Goal: Information Seeking & Learning: Find specific fact

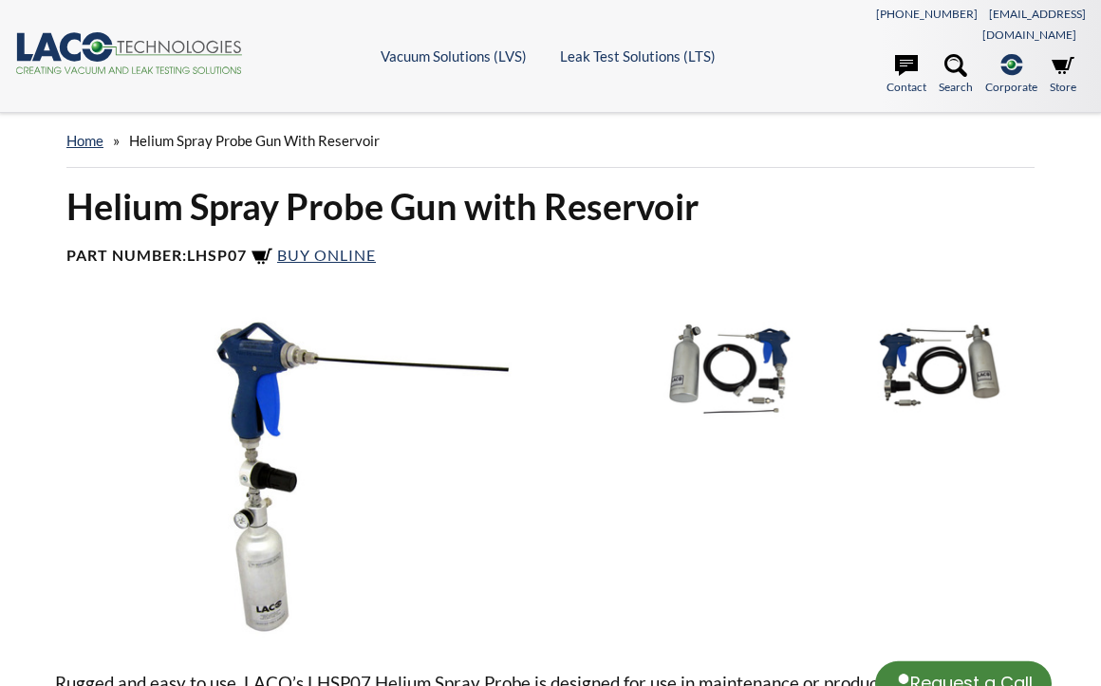
select select "Language Translate Widget"
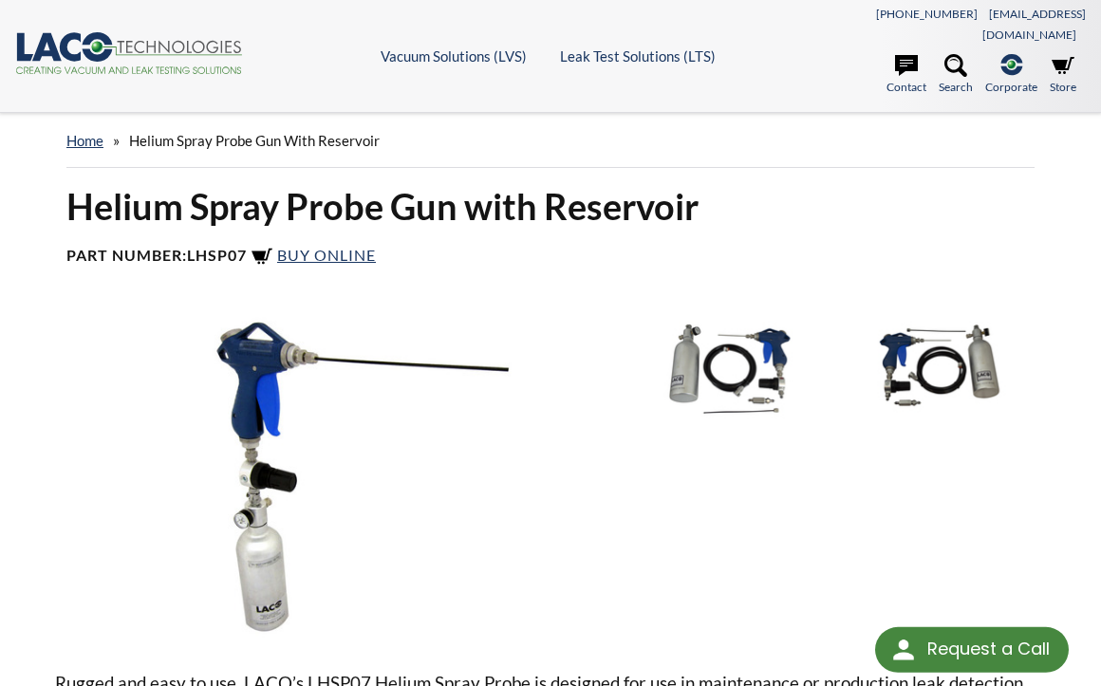
select select "Language Translate Widget"
click at [953, 54] on icon at bounding box center [955, 65] width 23 height 23
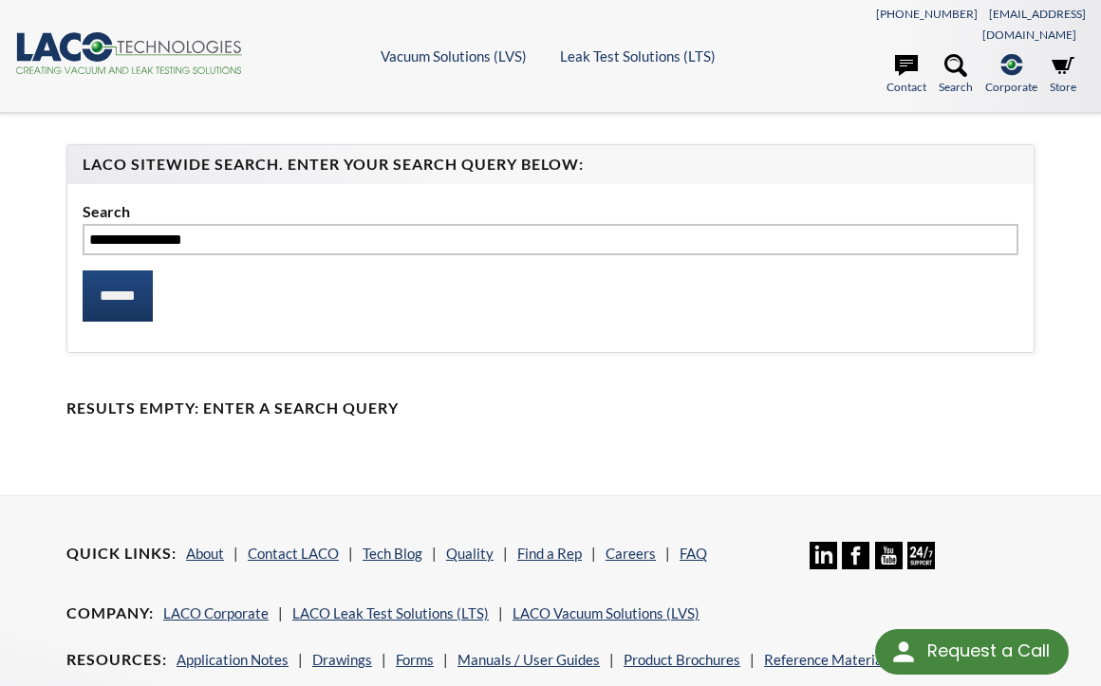
type input "**********"
click at [83, 270] on input "******" at bounding box center [118, 295] width 70 height 51
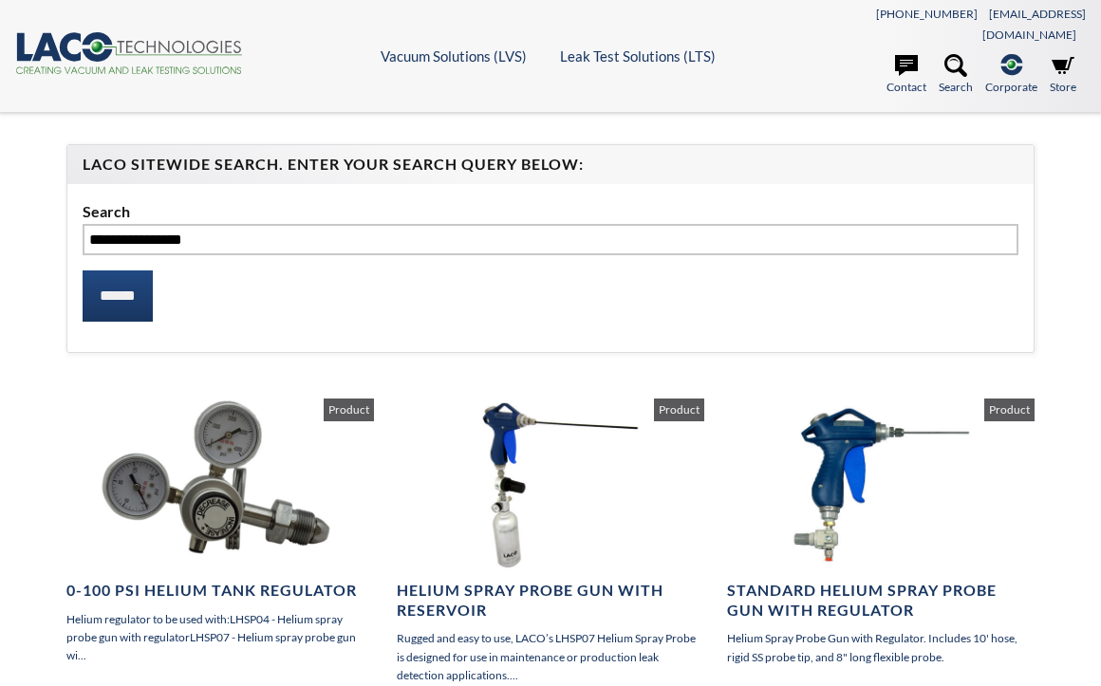
select select "Language Translate Widget"
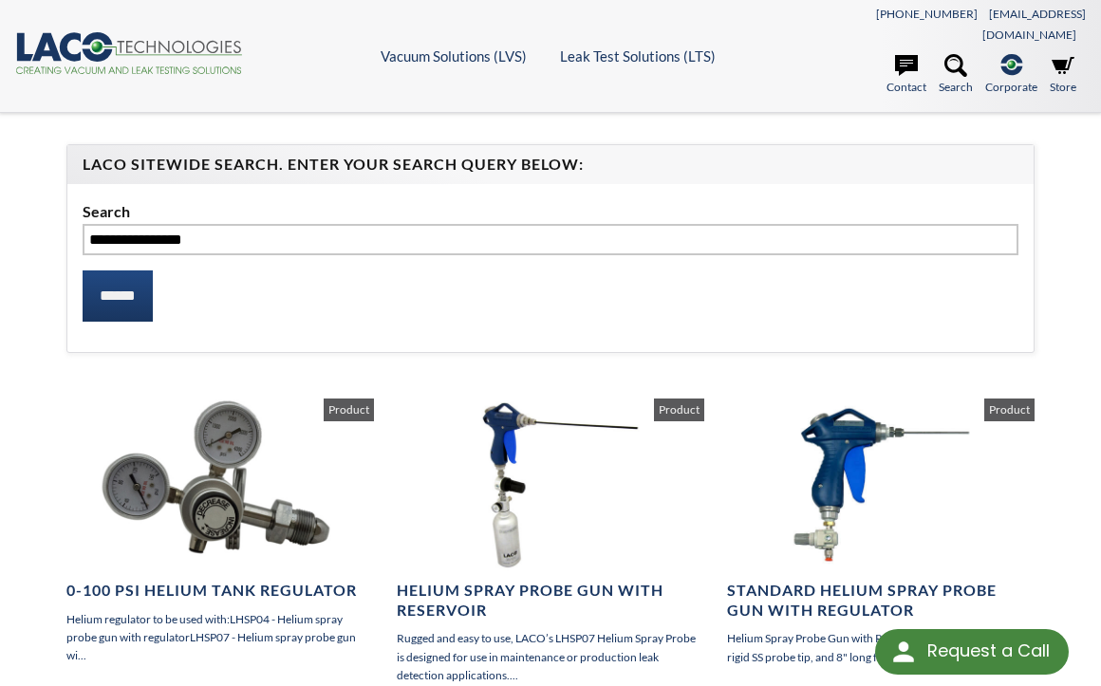
scroll to position [190, 0]
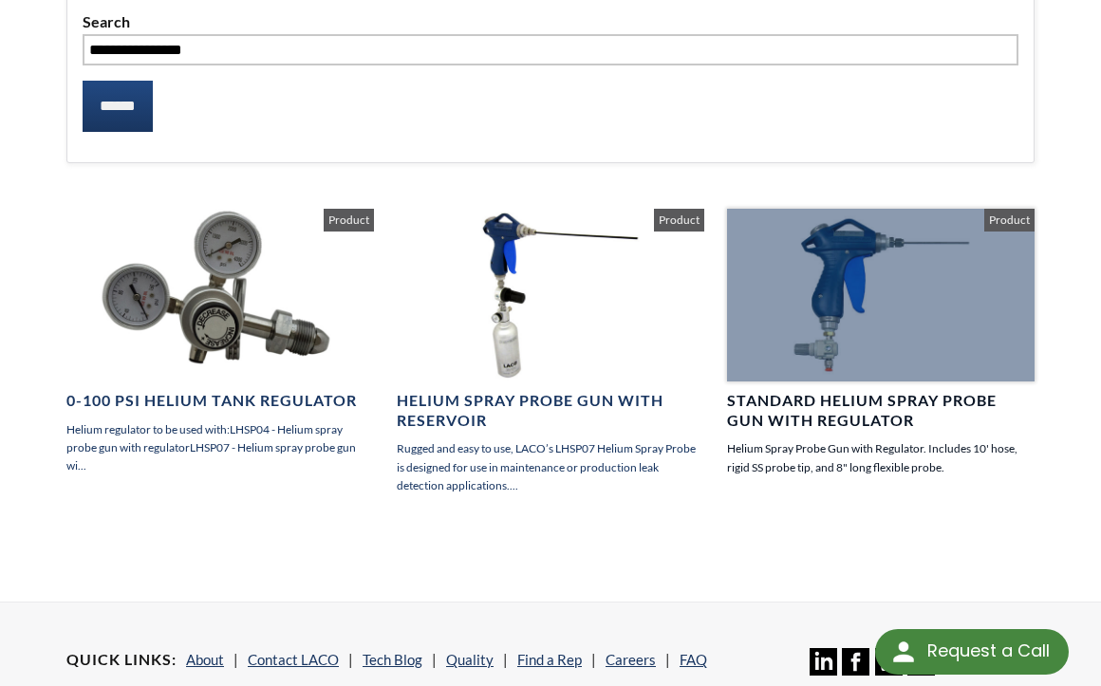
click at [761, 391] on h4 "Standard Helium Spray Probe Gun with Regulator" at bounding box center [880, 411] width 307 height 40
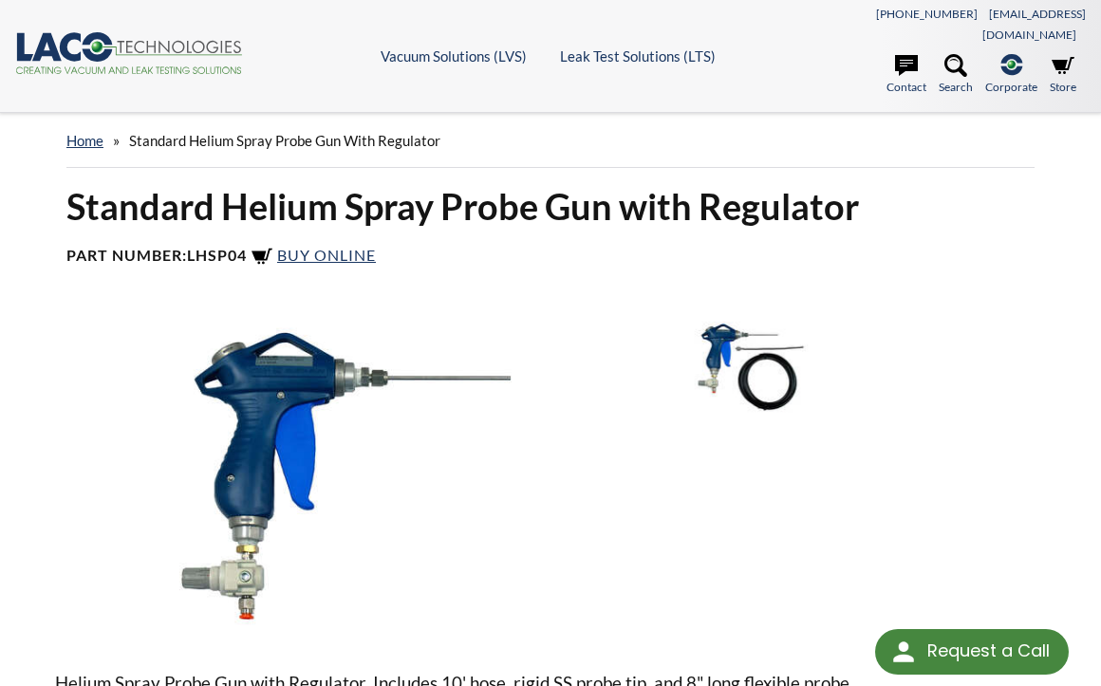
click at [768, 338] on img at bounding box center [743, 366] width 189 height 105
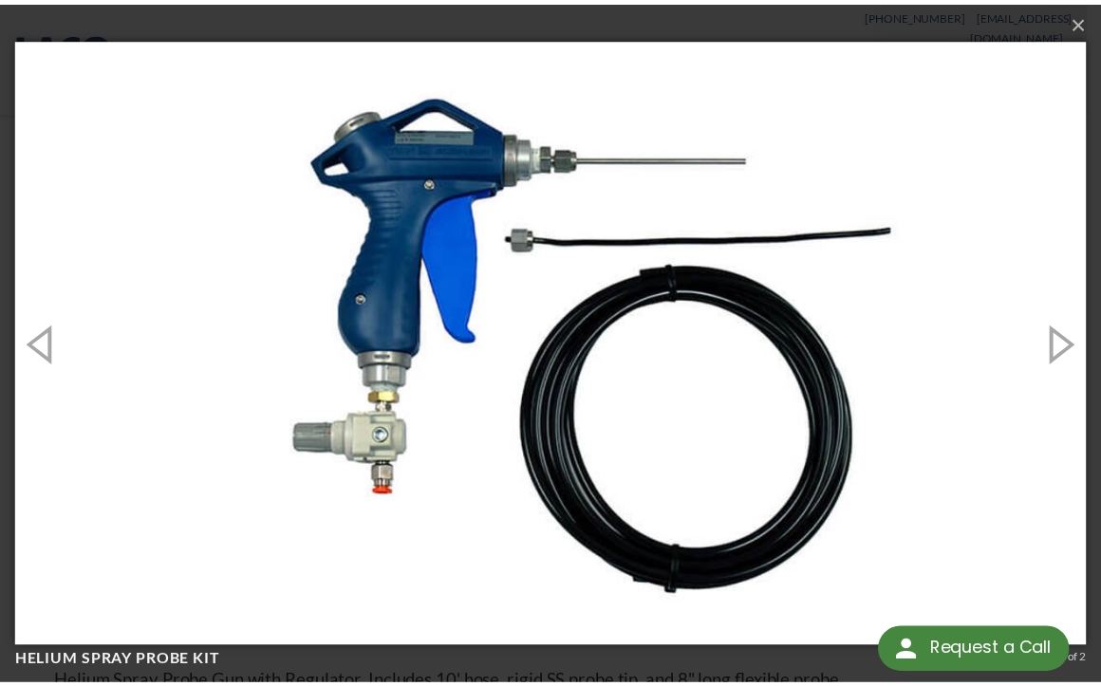
scroll to position [1, 0]
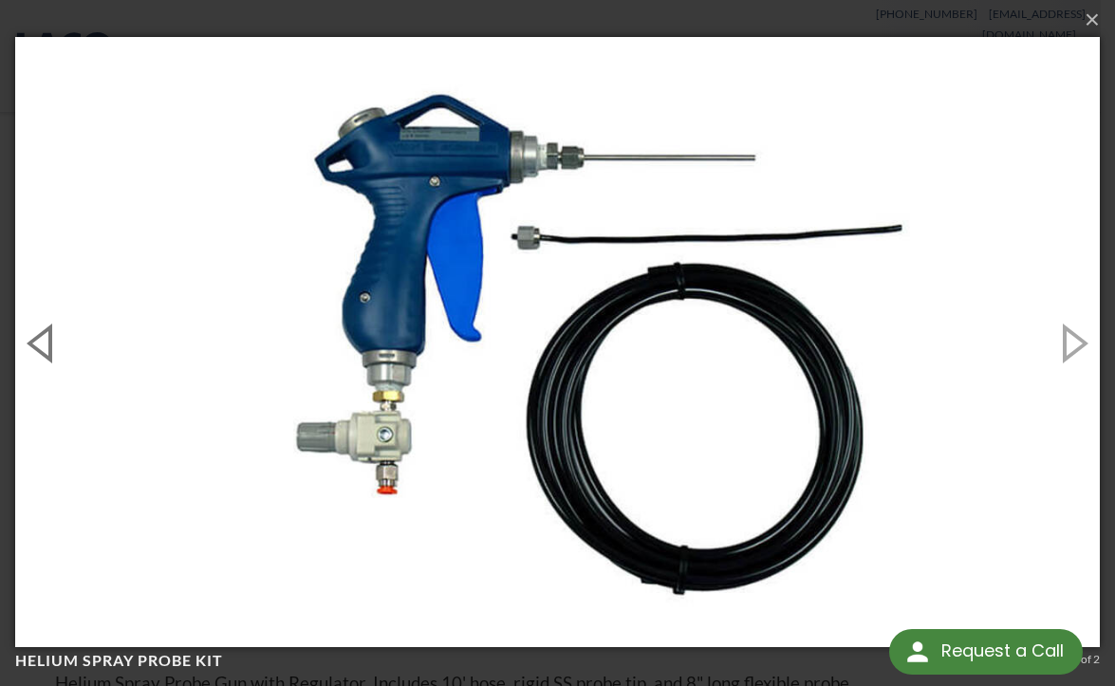
click at [33, 343] on button "button" at bounding box center [42, 342] width 85 height 104
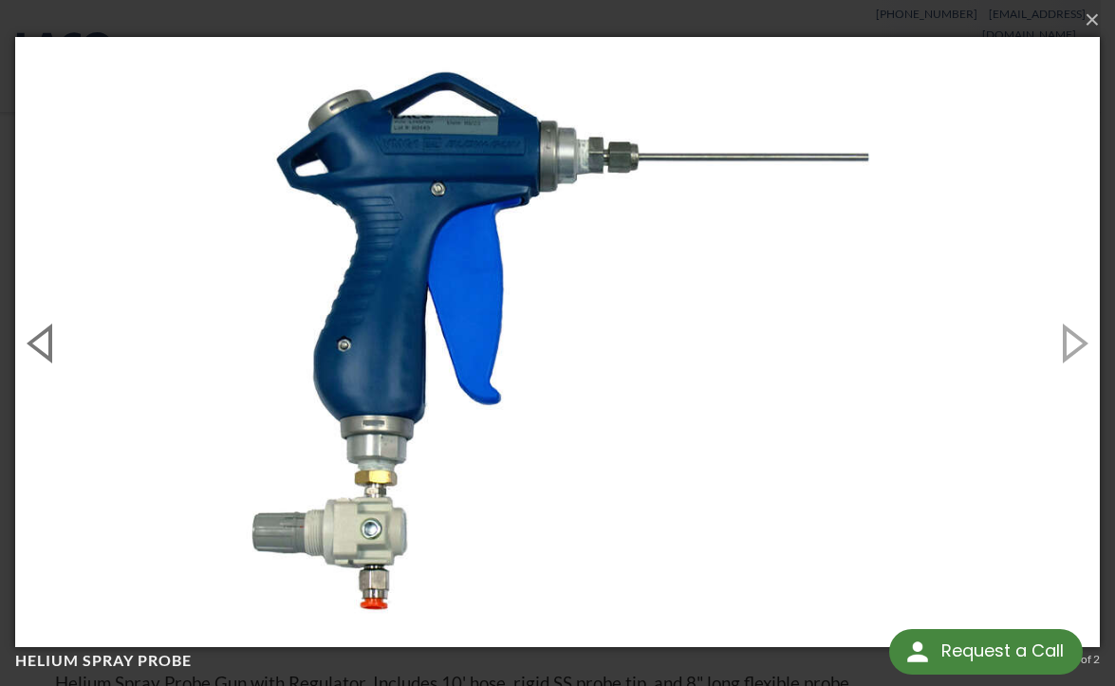
click at [35, 343] on button "button" at bounding box center [42, 342] width 85 height 104
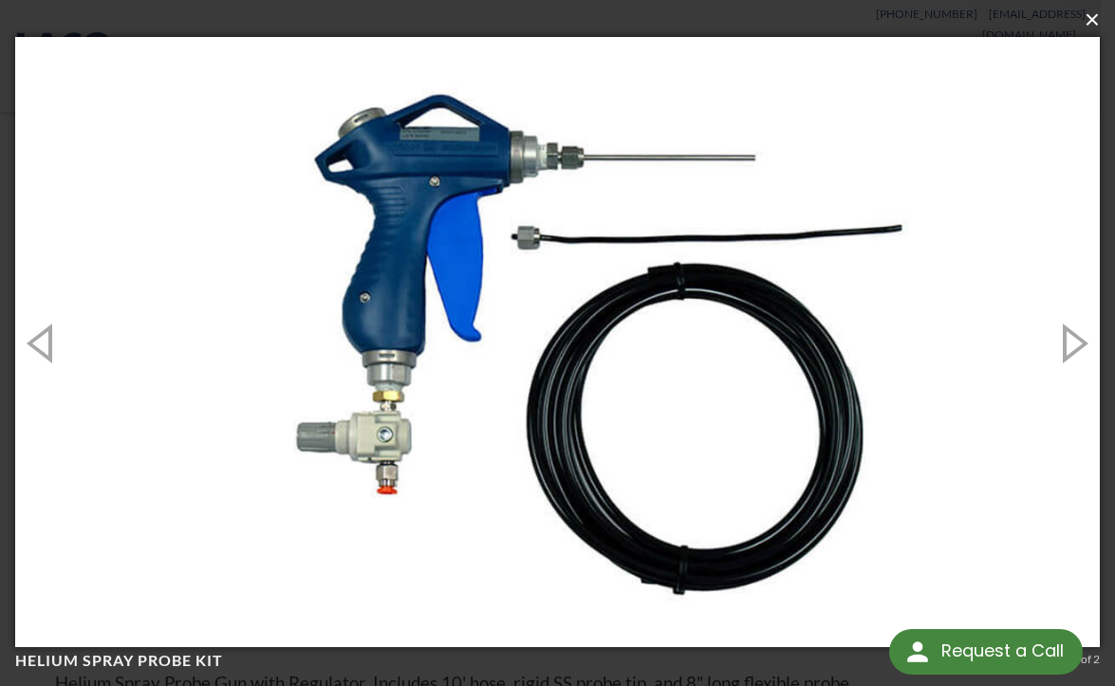
click at [1080, 19] on button "×" at bounding box center [563, 20] width 1085 height 42
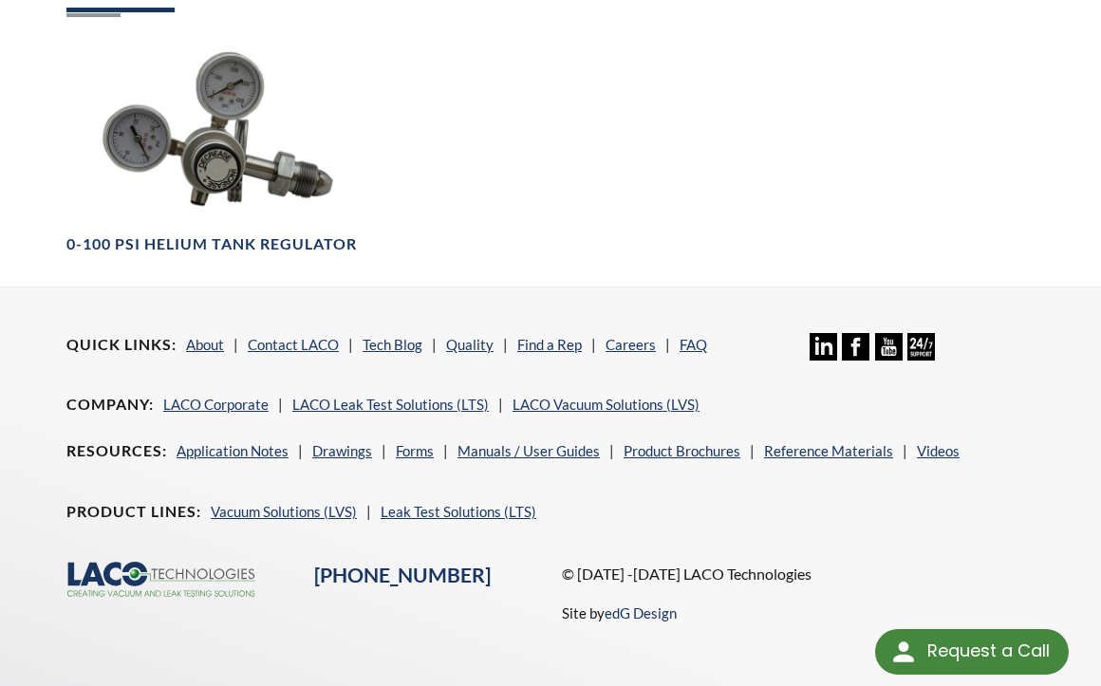
scroll to position [1044, 0]
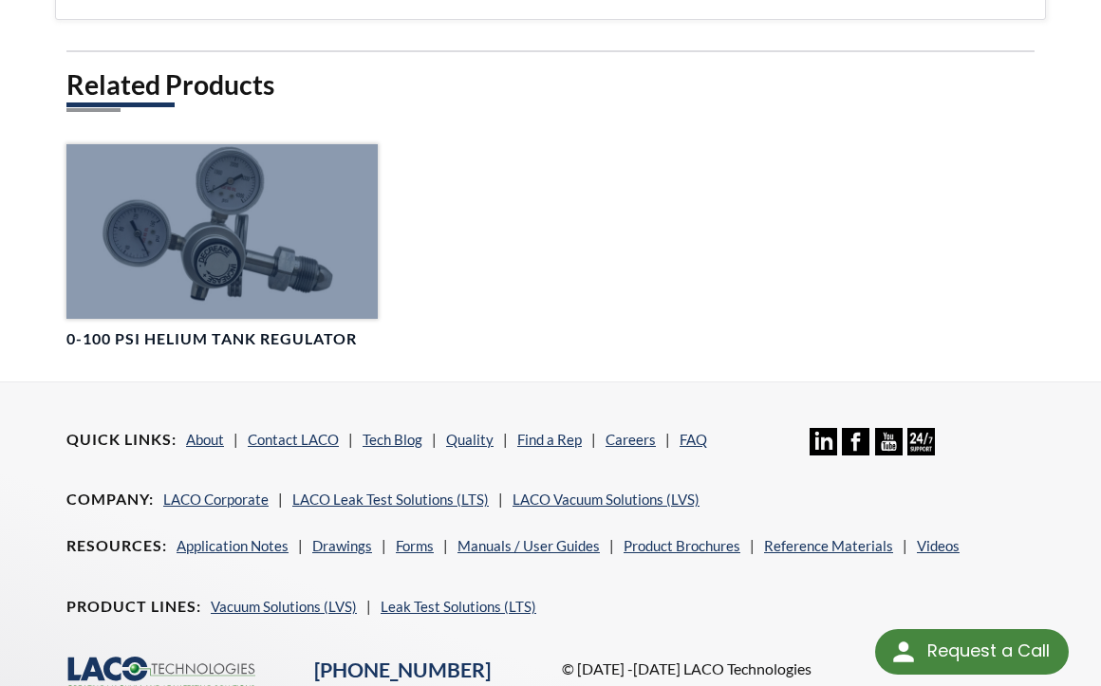
click at [229, 249] on div at bounding box center [221, 231] width 311 height 175
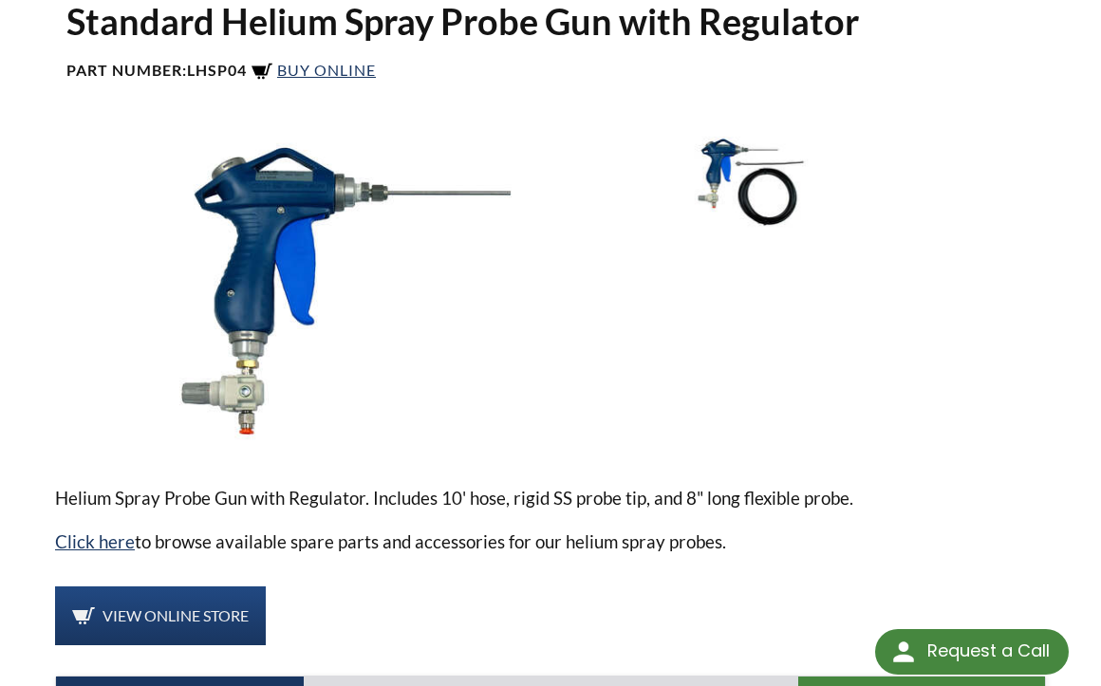
scroll to position [0, 0]
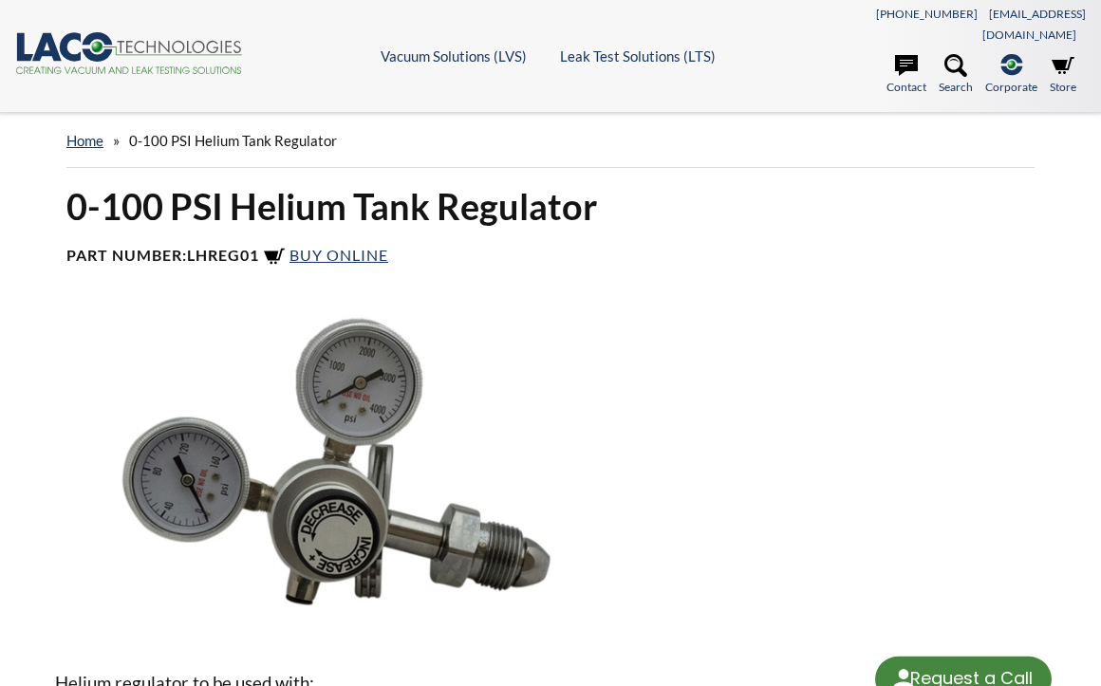
select select "Language Translate Widget"
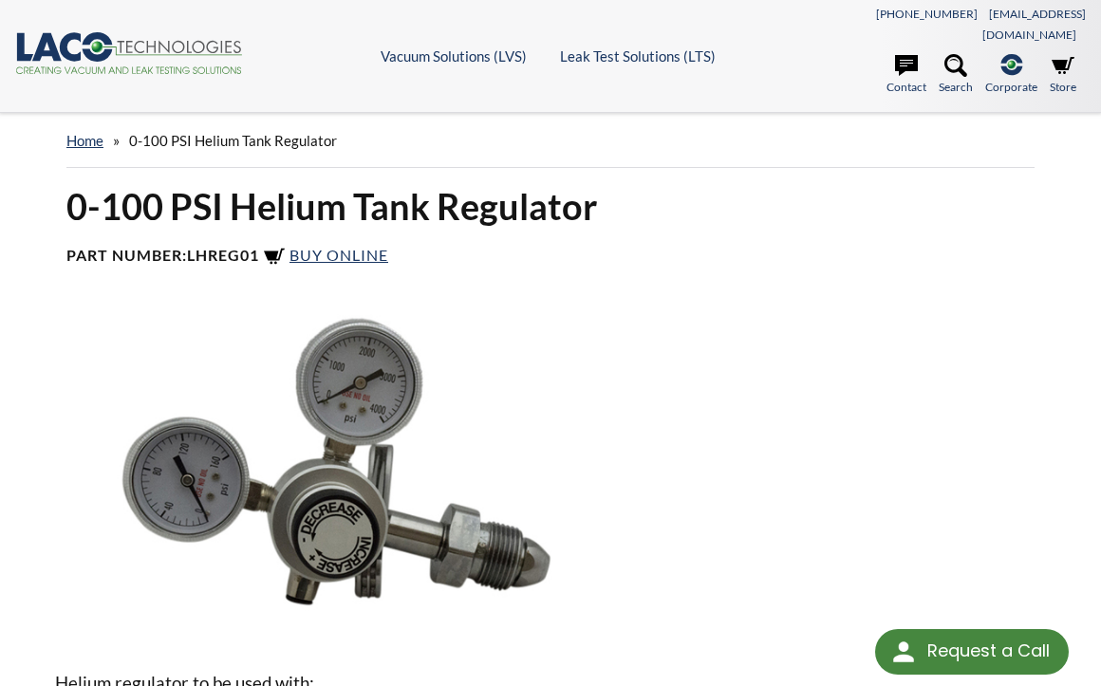
drag, startPoint x: 267, startPoint y: 229, endPoint x: 186, endPoint y: 231, distance: 80.7
click at [186, 246] on h4 "Part Number: LHREG01 Buy Online" at bounding box center [550, 257] width 968 height 23
copy h4 "LHREG01"
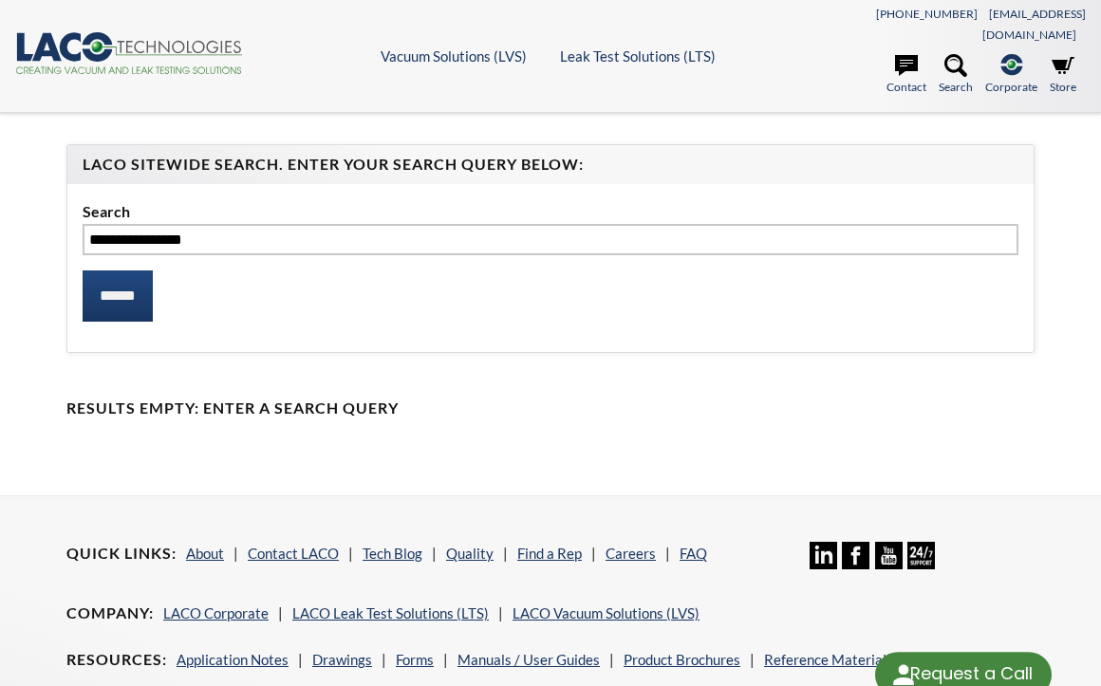
select select "Language Translate Widget"
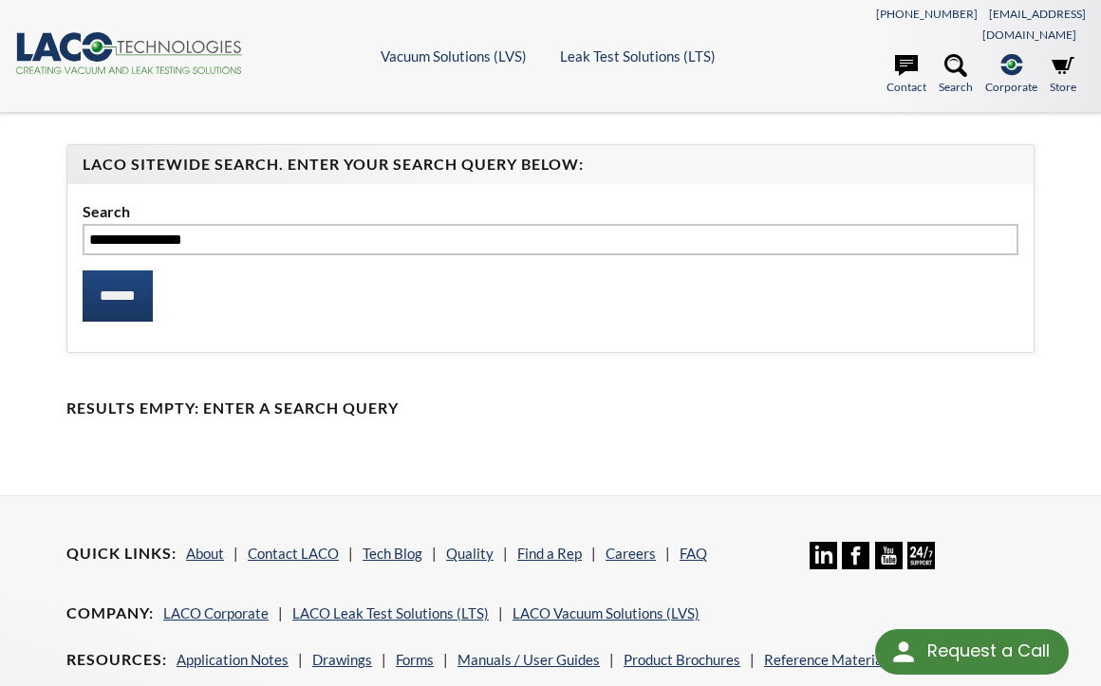
drag, startPoint x: 223, startPoint y: 209, endPoint x: -81, endPoint y: 214, distance: 303.7
click at [0, 214] on html "Request a Call Request a Call <- Close Vacuum Solutions (LVS) -> <- Close Vacuu…" at bounding box center [550, 343] width 1101 height 686
type input "*******"
click at [83, 270] on input "******" at bounding box center [118, 295] width 70 height 51
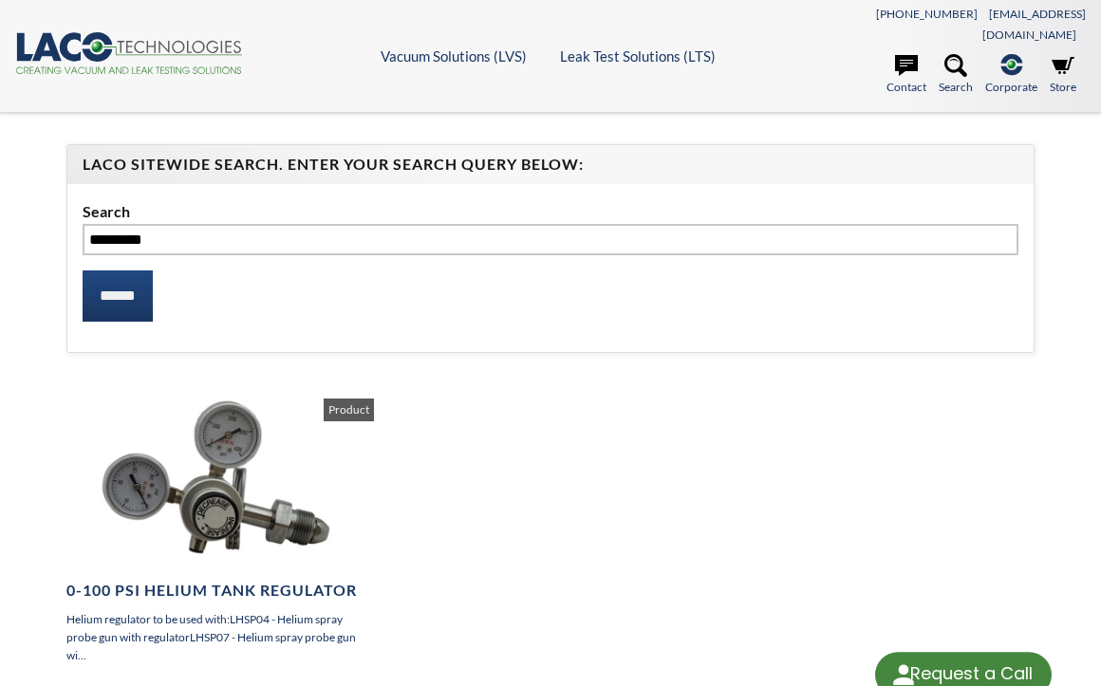
select select "Language Translate Widget"
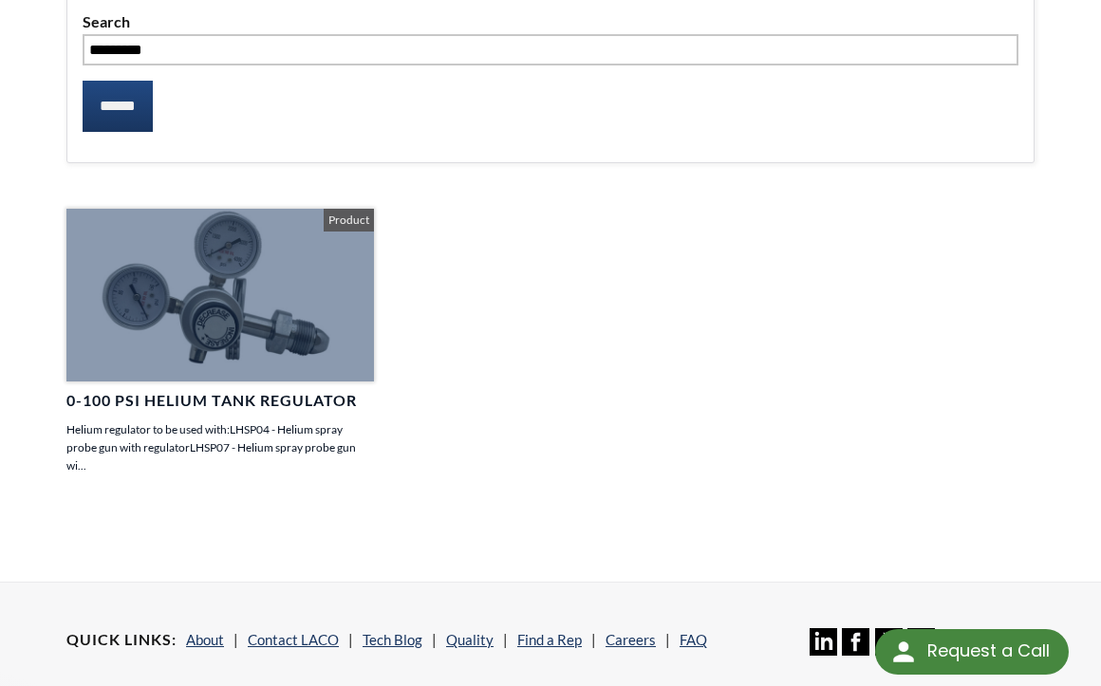
click at [263, 315] on div at bounding box center [219, 295] width 307 height 173
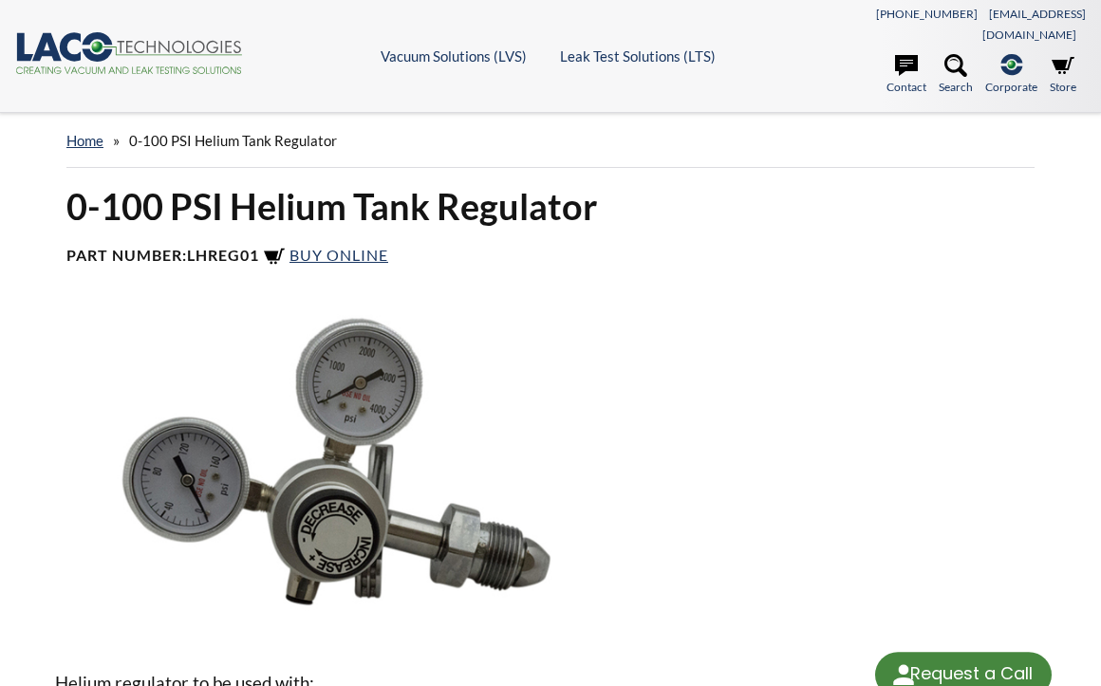
select select "Language Translate Widget"
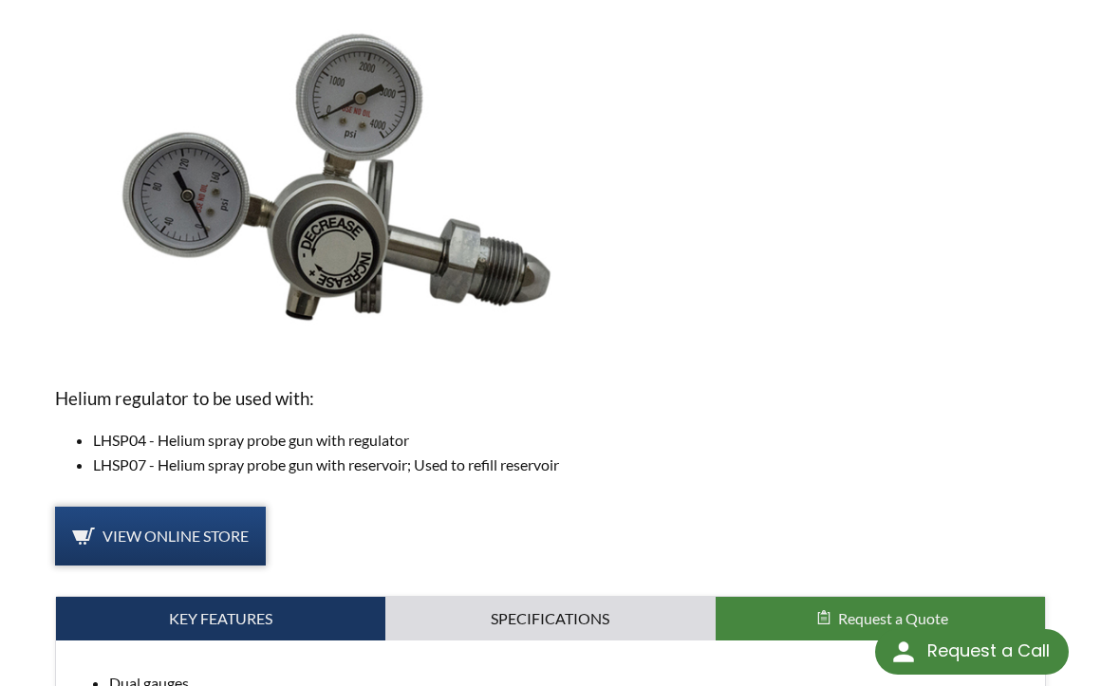
scroll to position [475, 0]
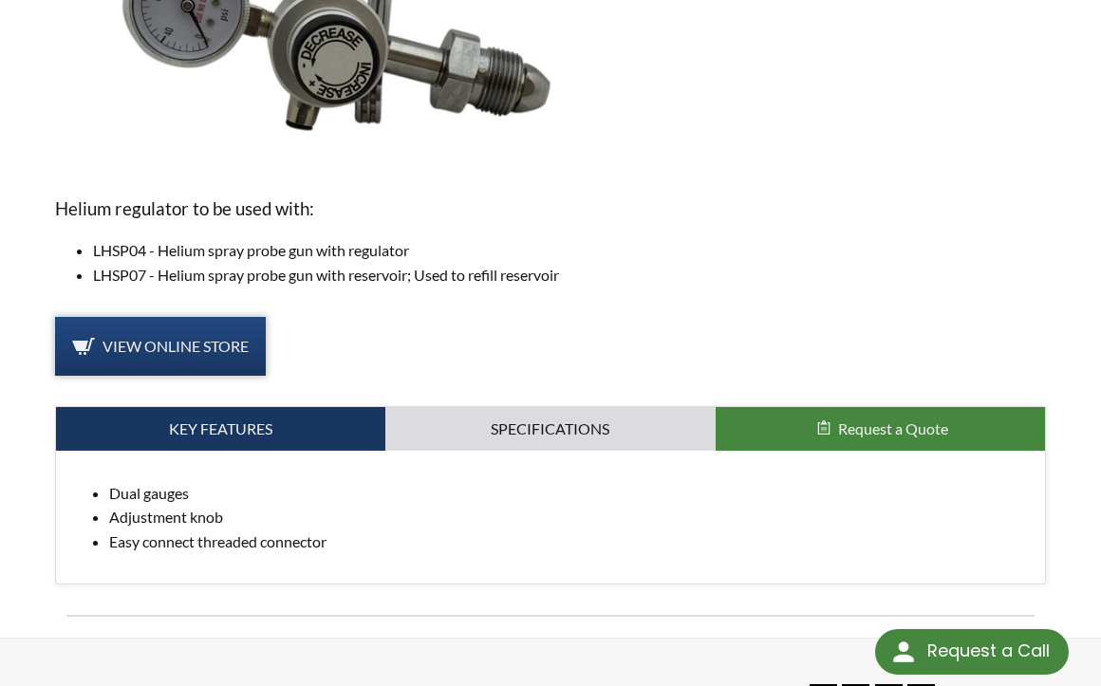
click at [206, 337] on span "View Online Store" at bounding box center [175, 346] width 146 height 18
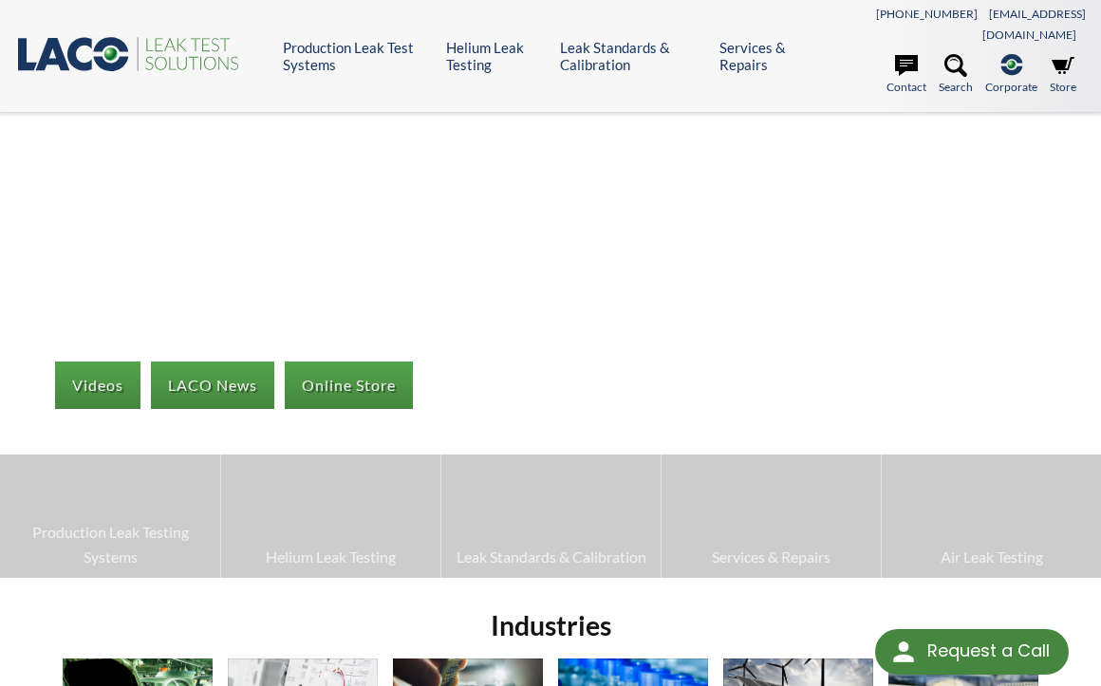
select select "Language Translate Widget"
click at [953, 54] on icon at bounding box center [955, 65] width 23 height 23
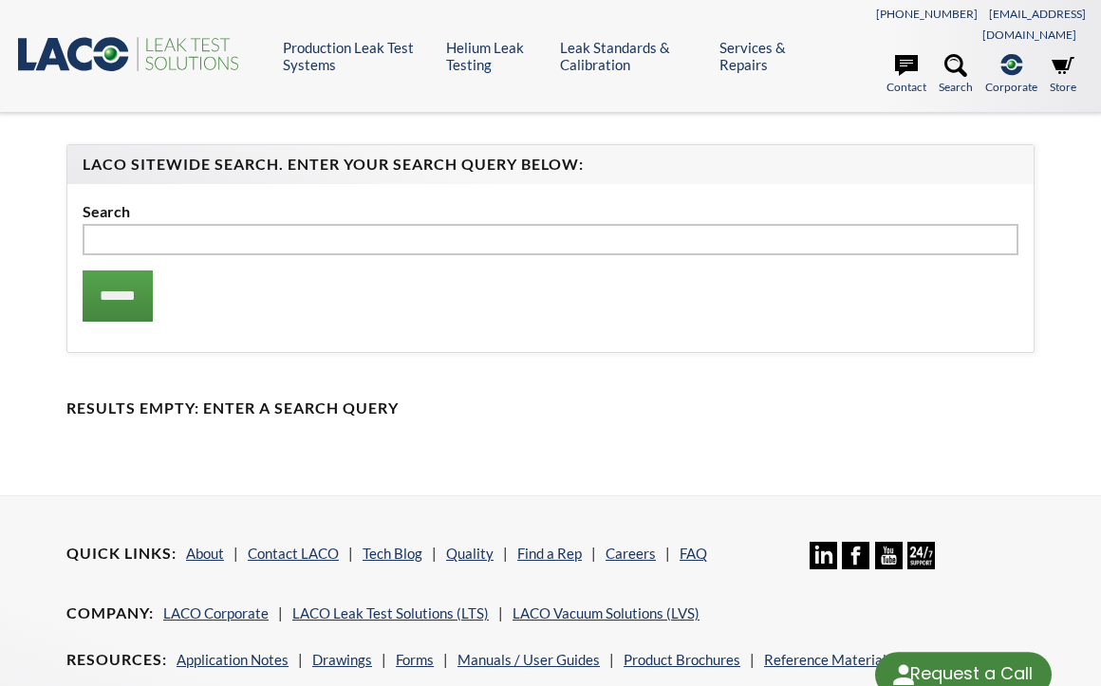
select select "Language Translate Widget"
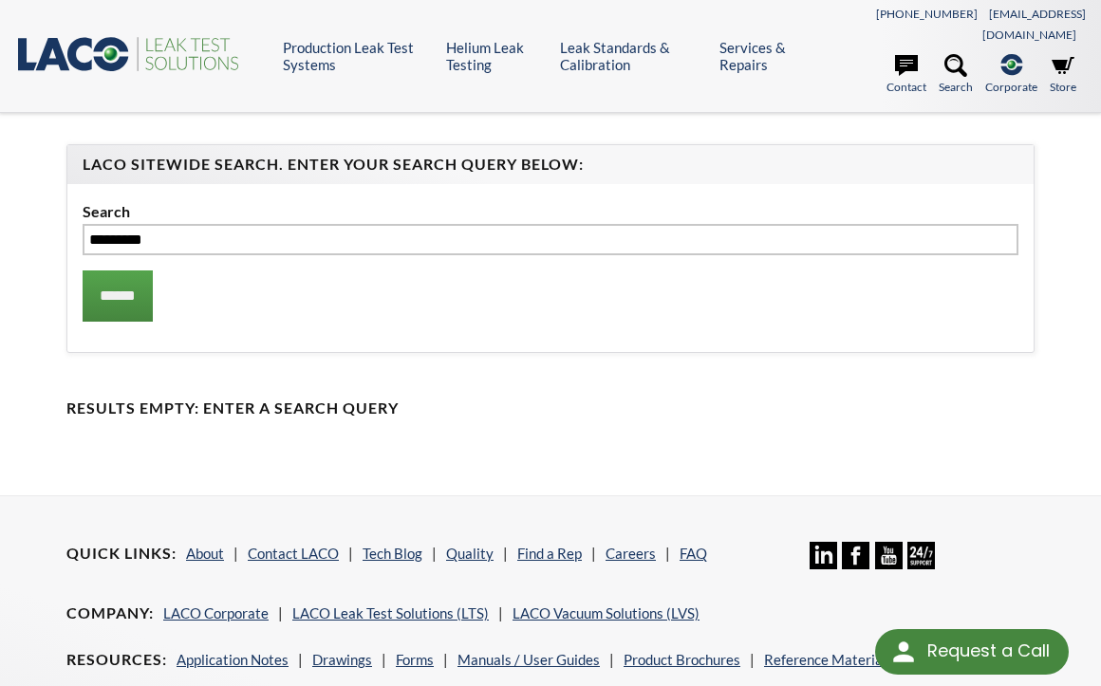
type input "*********"
click at [83, 270] on input "******" at bounding box center [118, 295] width 70 height 51
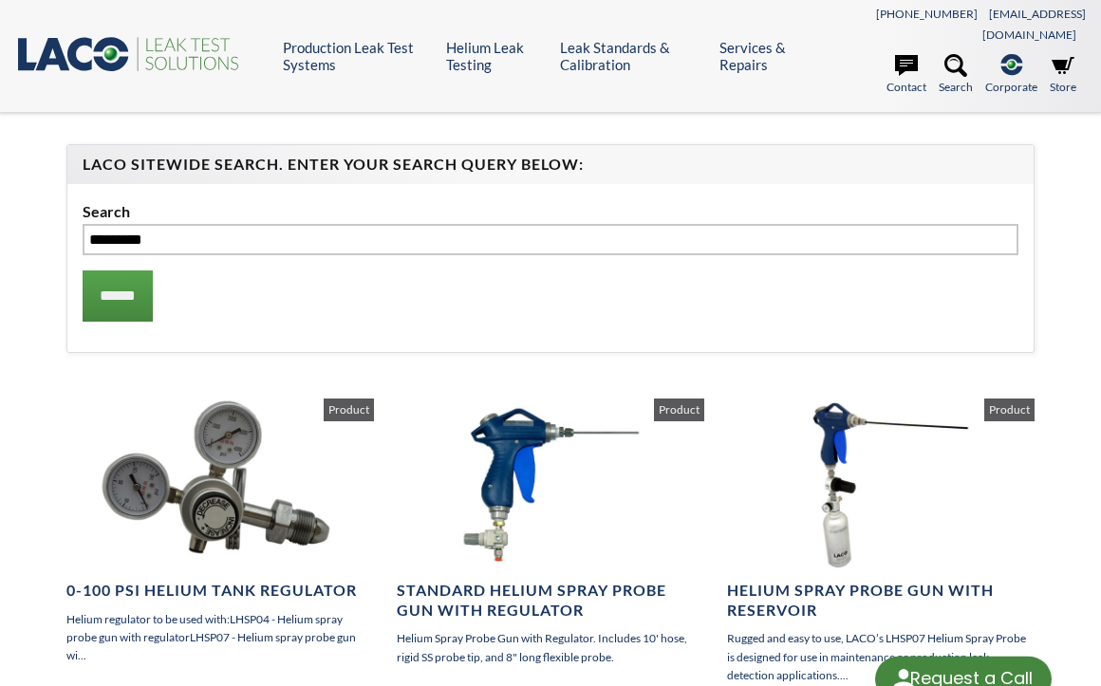
select select "Language Translate Widget"
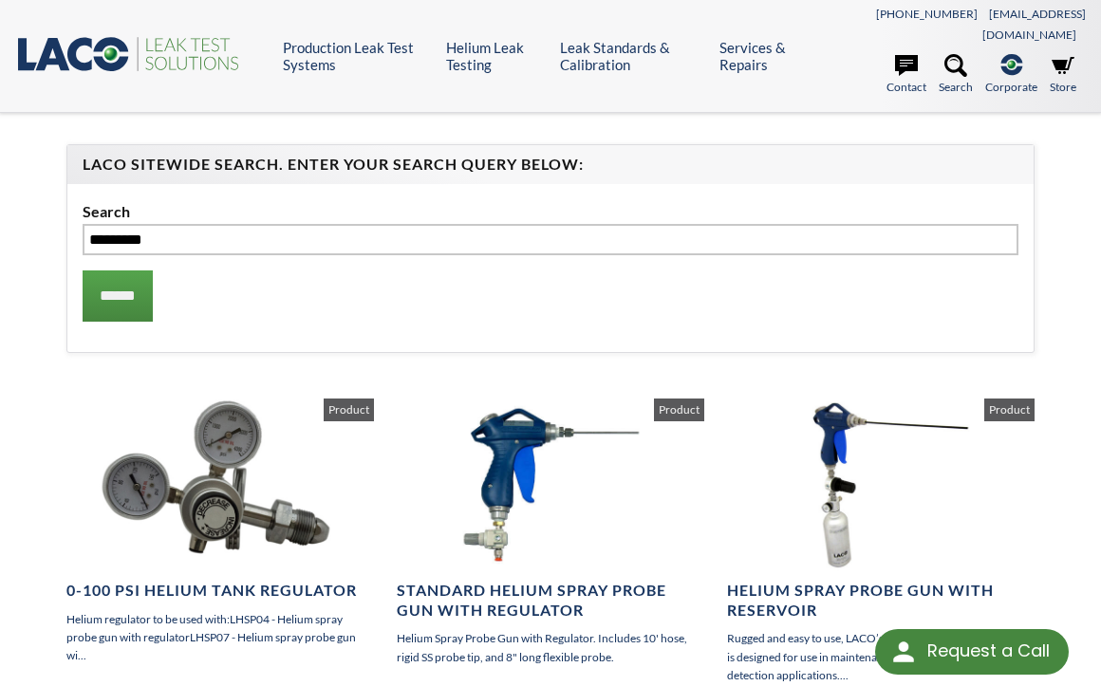
scroll to position [285, 0]
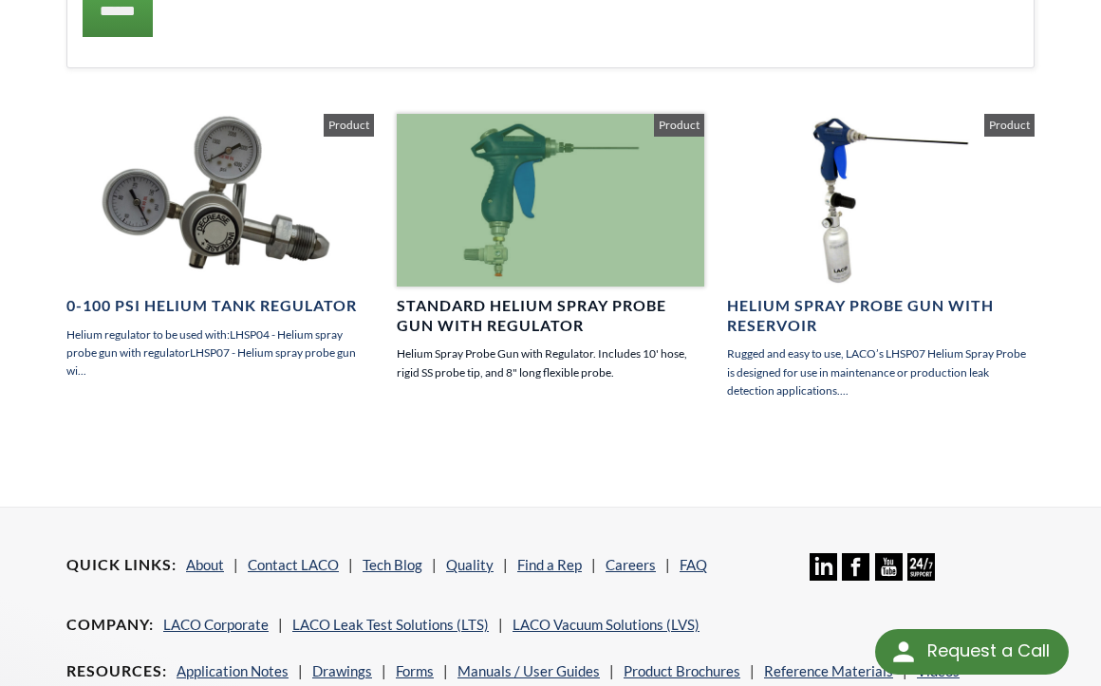
click at [478, 296] on h4 "Standard Helium Spray Probe Gun with Regulator" at bounding box center [550, 316] width 307 height 40
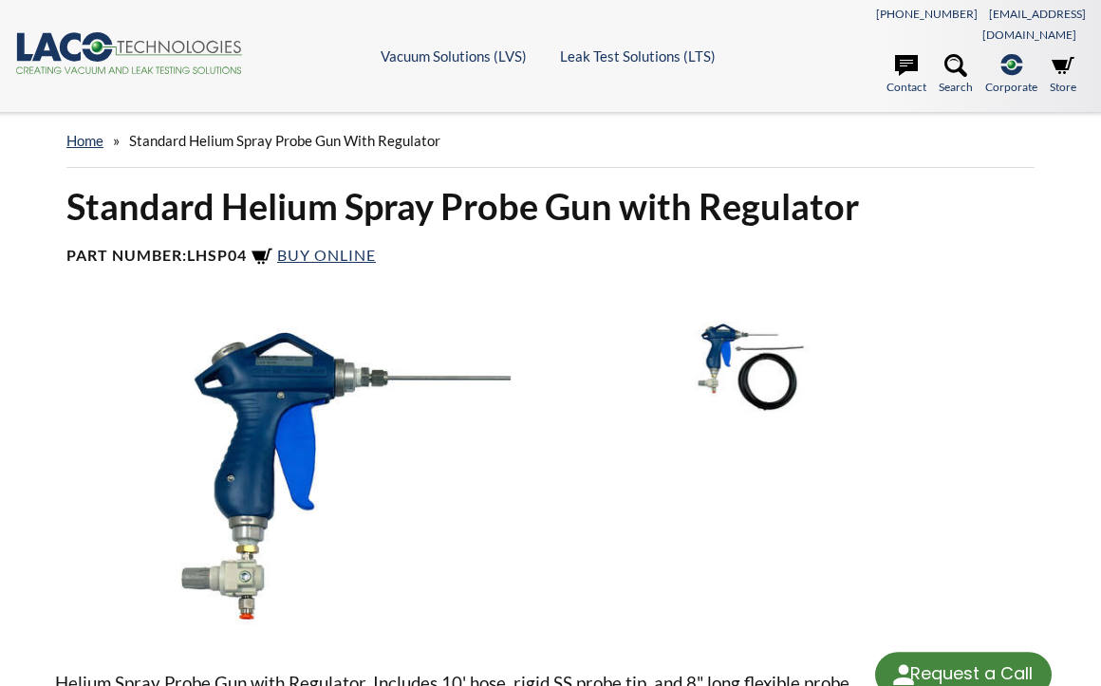
scroll to position [95, 0]
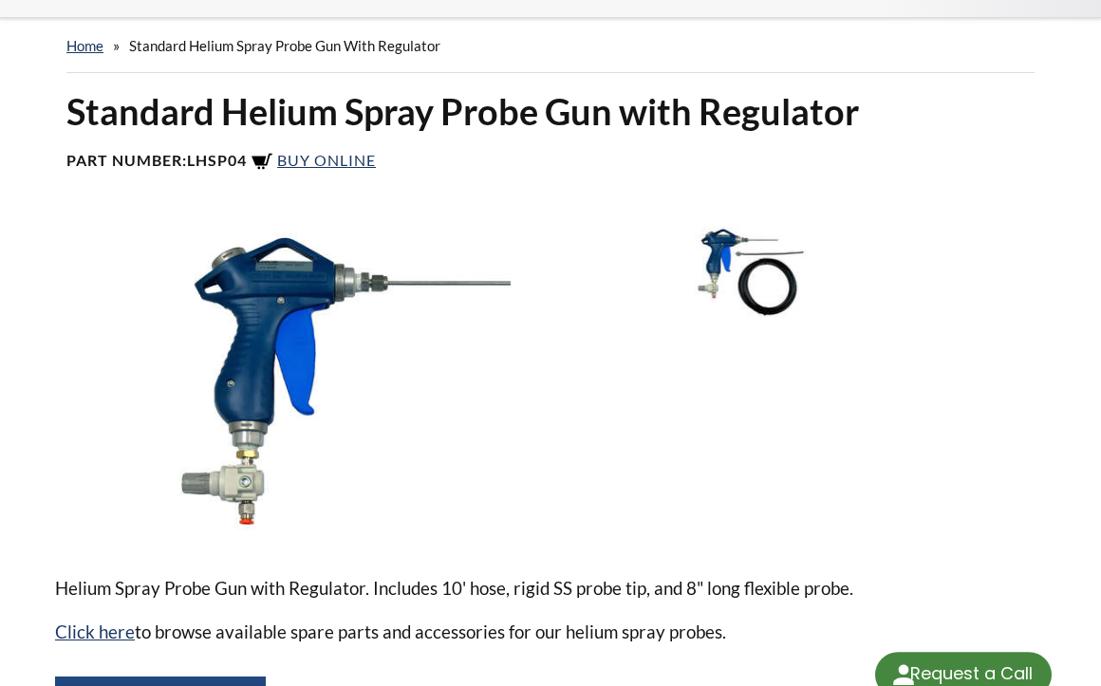
select select "Language Translate Widget"
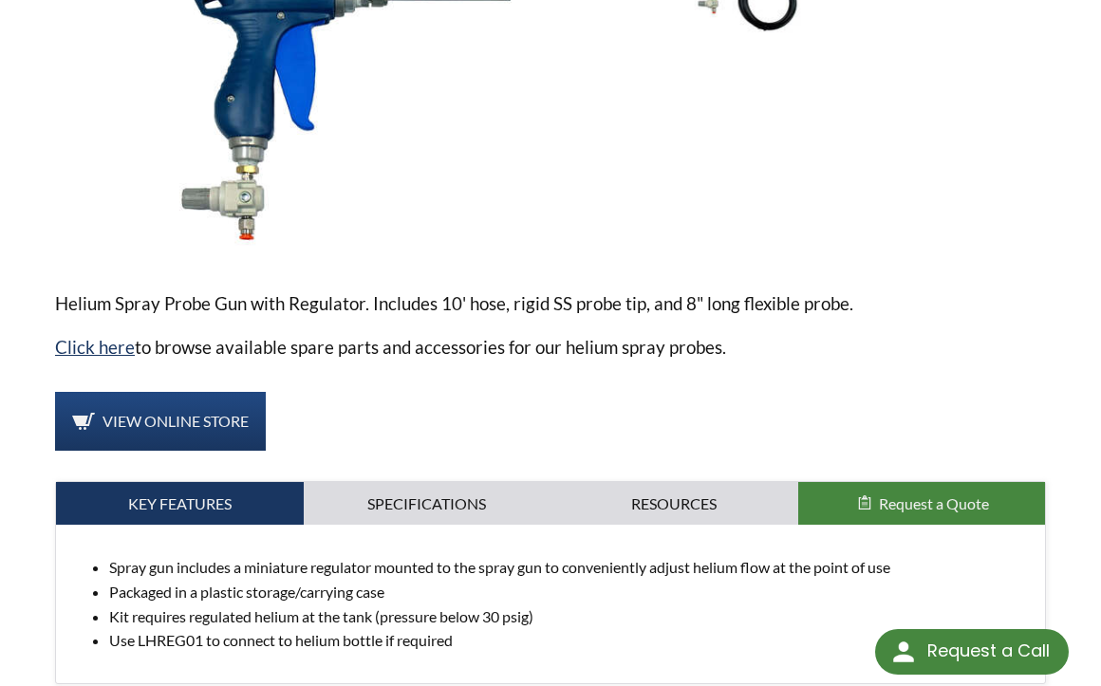
scroll to position [475, 0]
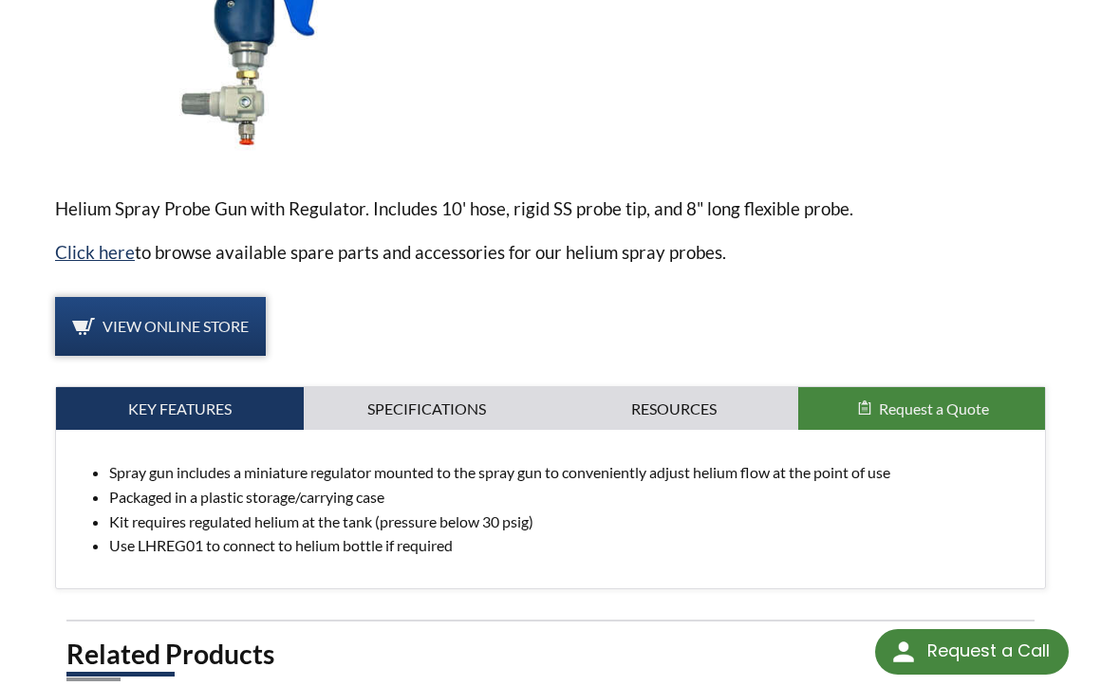
click at [142, 317] on span "View Online Store" at bounding box center [175, 326] width 146 height 18
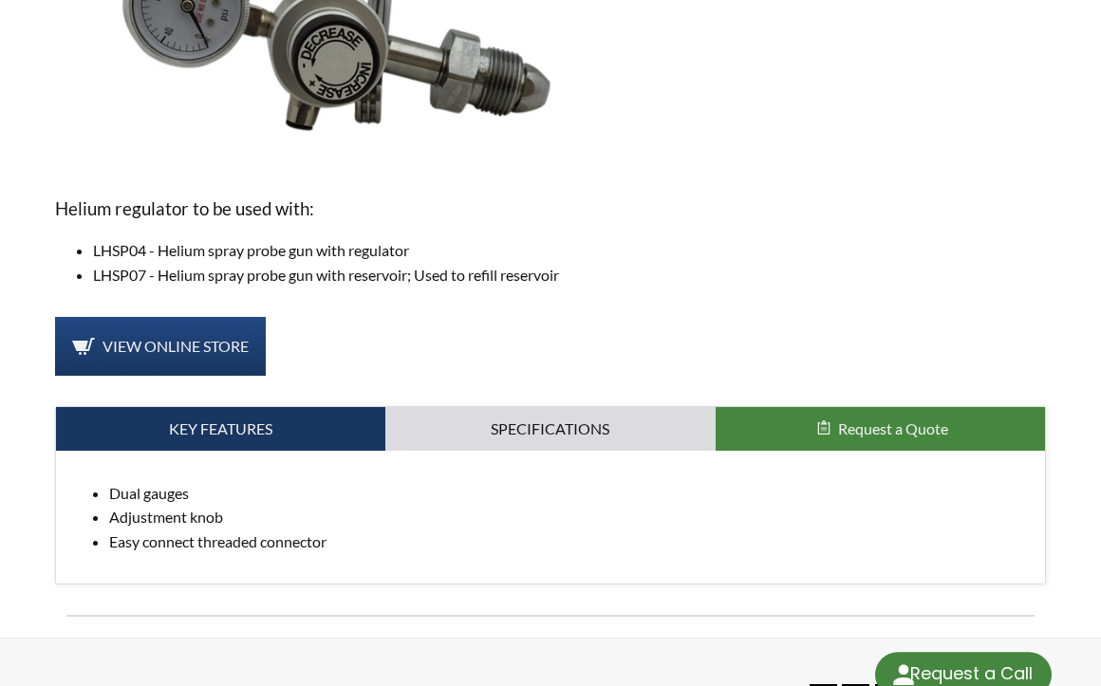
select select "Language Translate Widget"
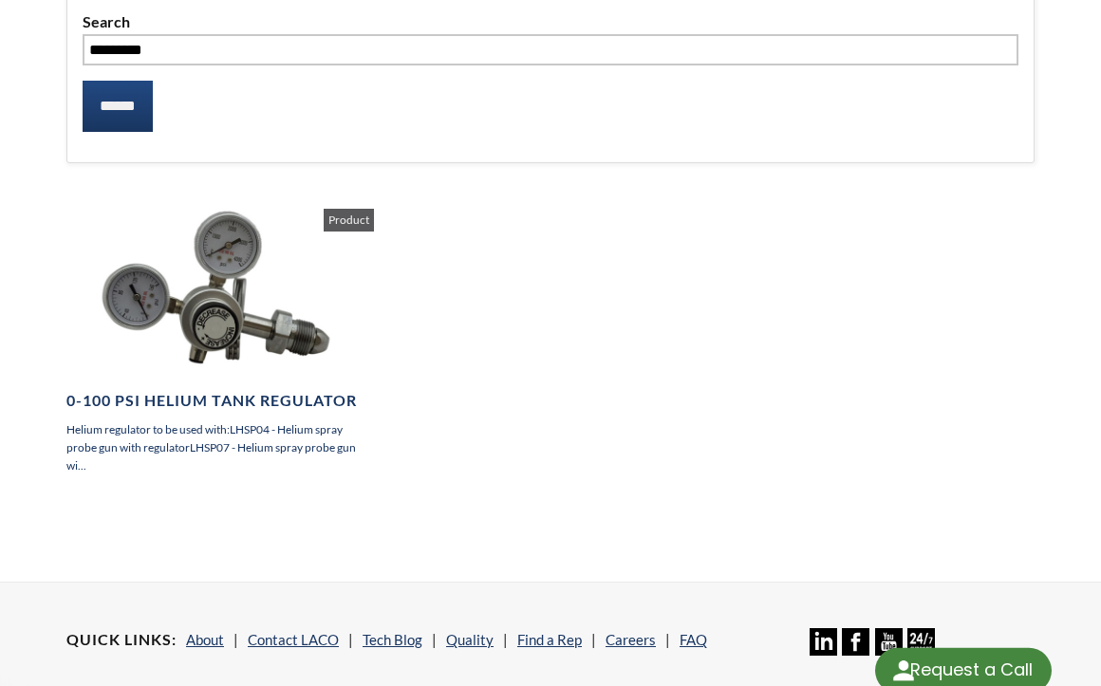
select select "Language Translate Widget"
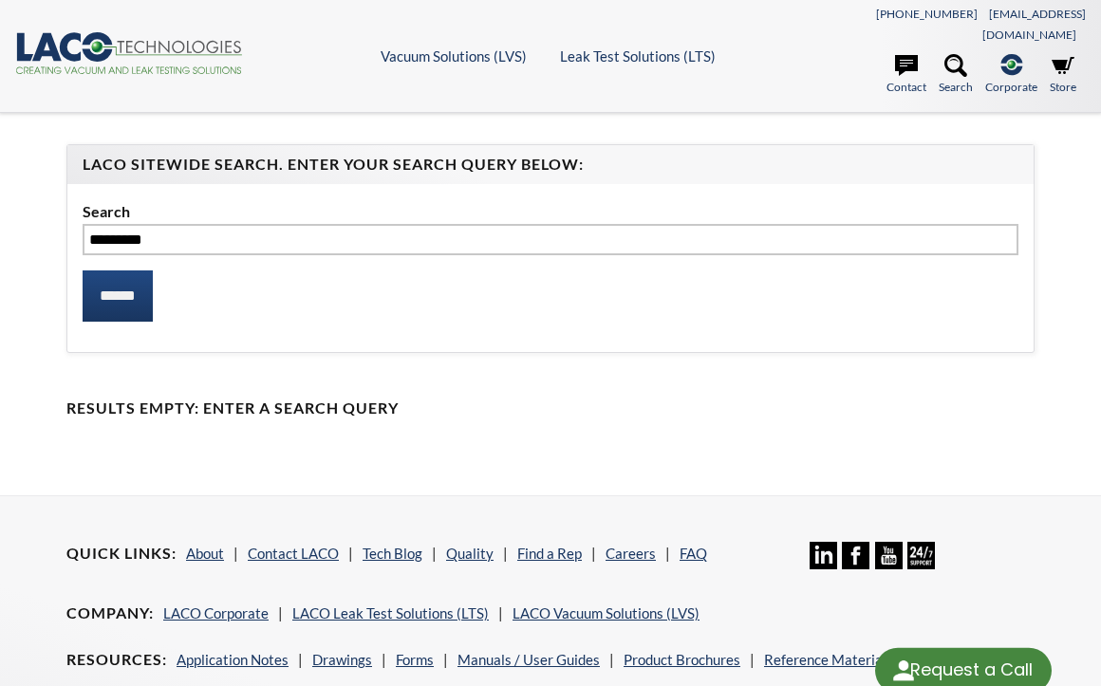
select select "Language Translate Widget"
